Goal: Find specific page/section

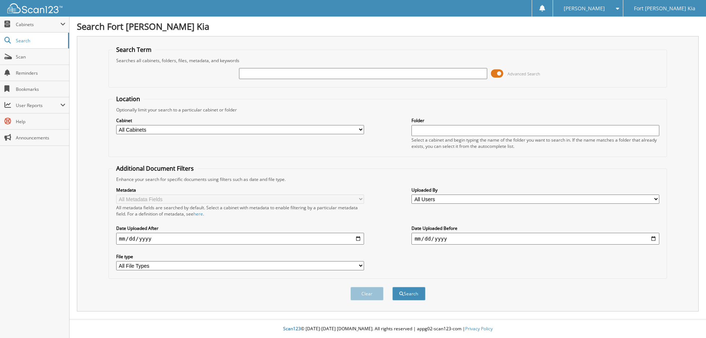
click at [247, 75] on input "text" at bounding box center [363, 73] width 248 height 11
type input "RR231004P"
click at [392, 287] on button "Search" at bounding box center [408, 294] width 33 height 14
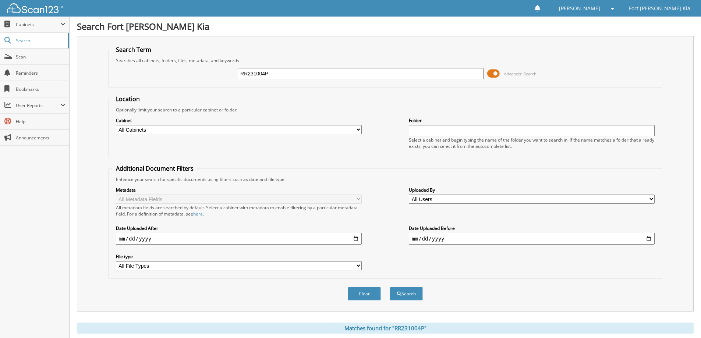
click at [496, 69] on span at bounding box center [493, 73] width 13 height 11
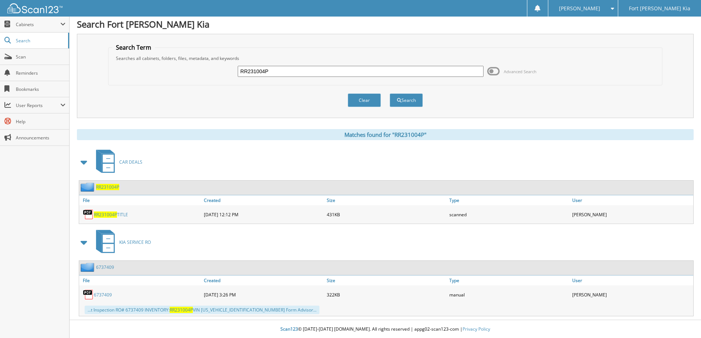
scroll to position [3, 0]
click at [113, 188] on span "RR231004P" at bounding box center [107, 186] width 23 height 6
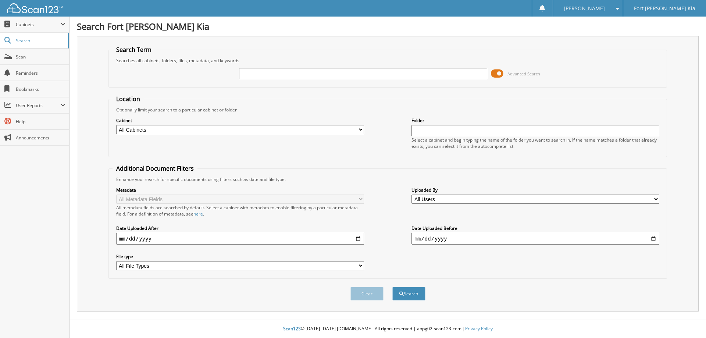
click at [260, 72] on input "text" at bounding box center [363, 73] width 248 height 11
type input "RR231004P"
click at [392, 287] on button "Search" at bounding box center [408, 294] width 33 height 14
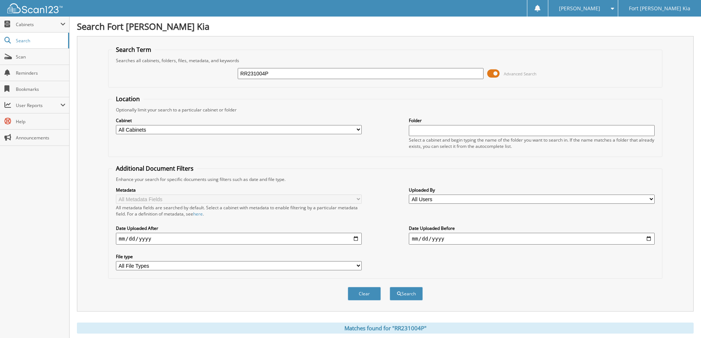
click at [497, 72] on span at bounding box center [493, 73] width 13 height 11
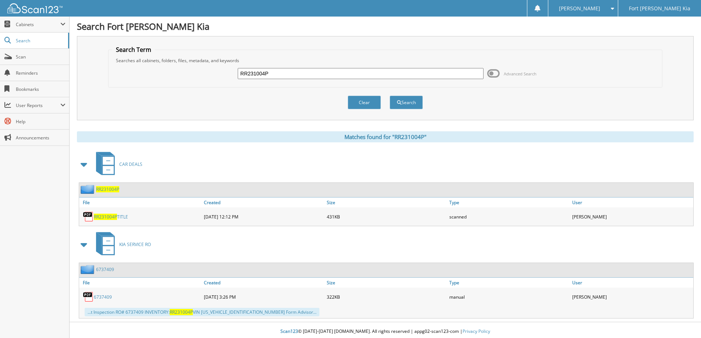
click at [108, 191] on span "RR231004P" at bounding box center [107, 189] width 23 height 6
